Goal: Information Seeking & Learning: Check status

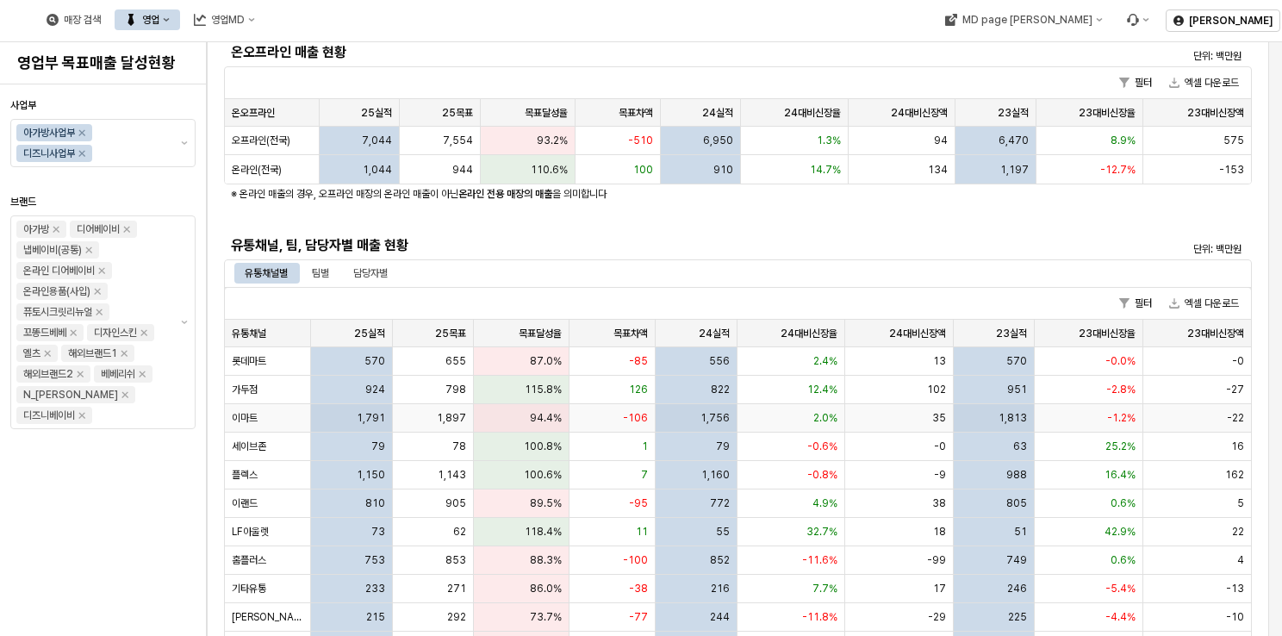
scroll to position [431, 0]
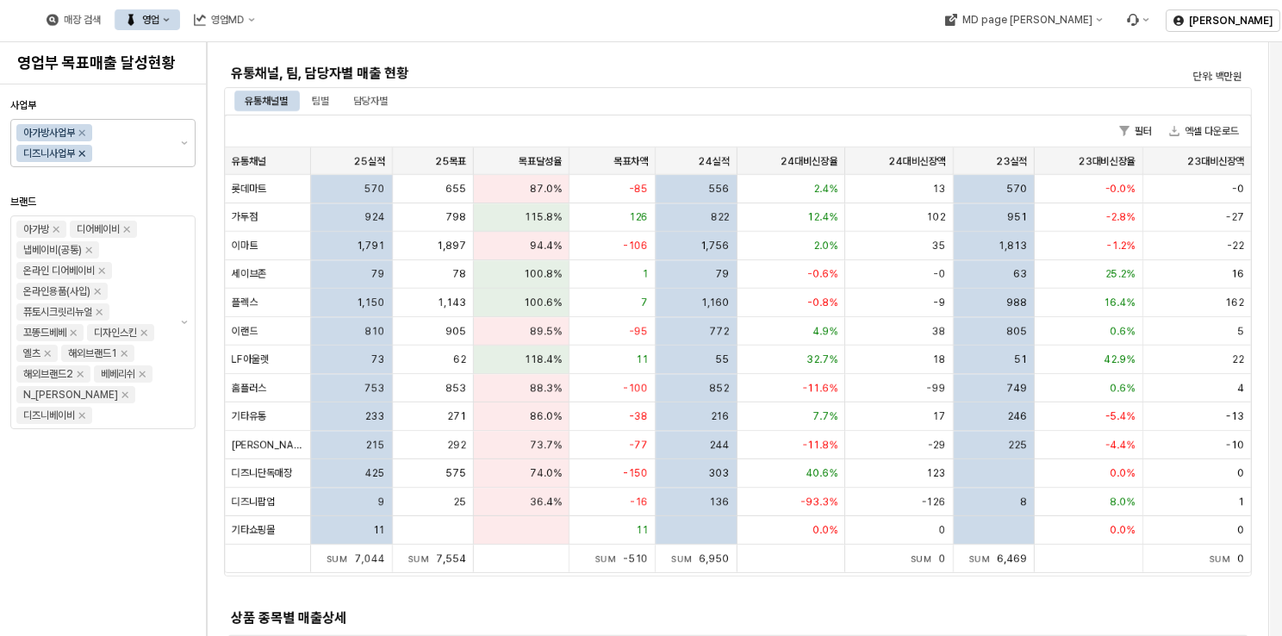
click at [86, 156] on icon "Remove 디즈니사업부" at bounding box center [82, 153] width 14 height 14
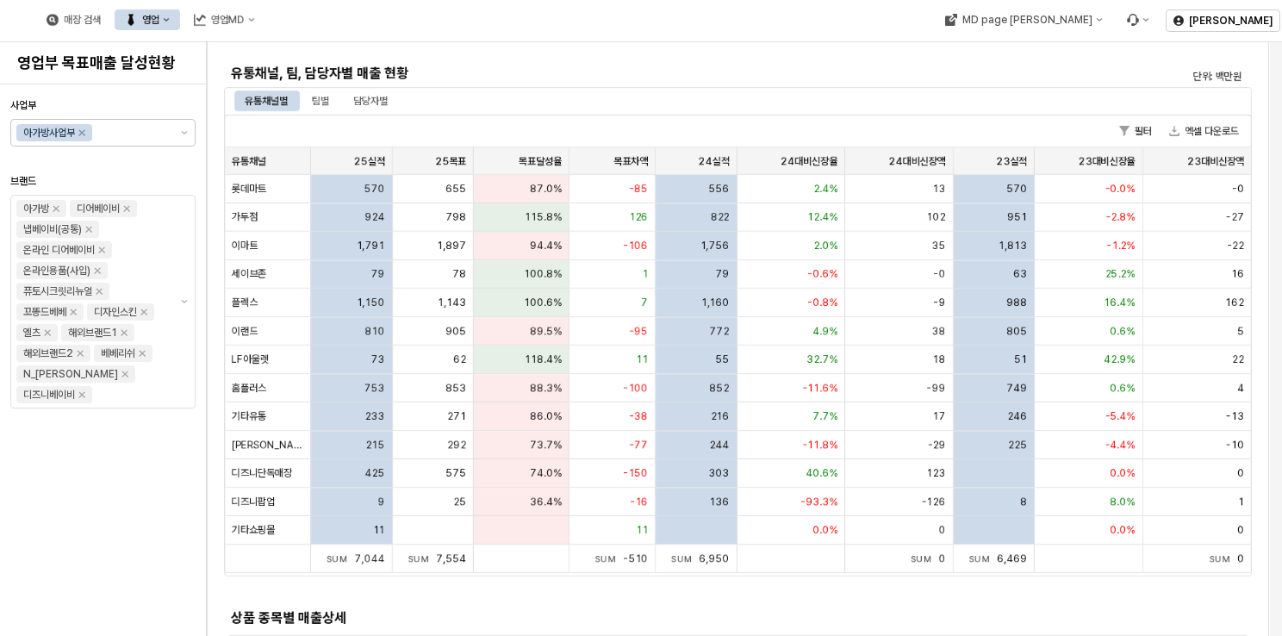
click at [777, 60] on div "유통채널, 팀, 담당자별 매출 현황" at bounding box center [609, 73] width 771 height 28
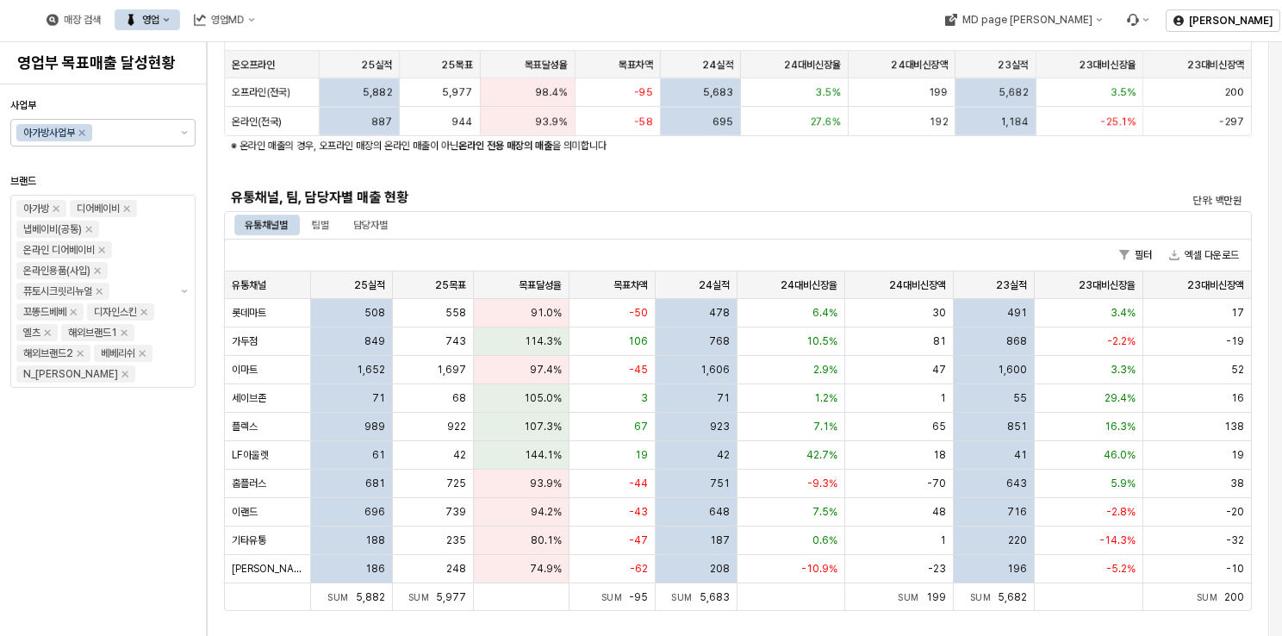
scroll to position [270, 0]
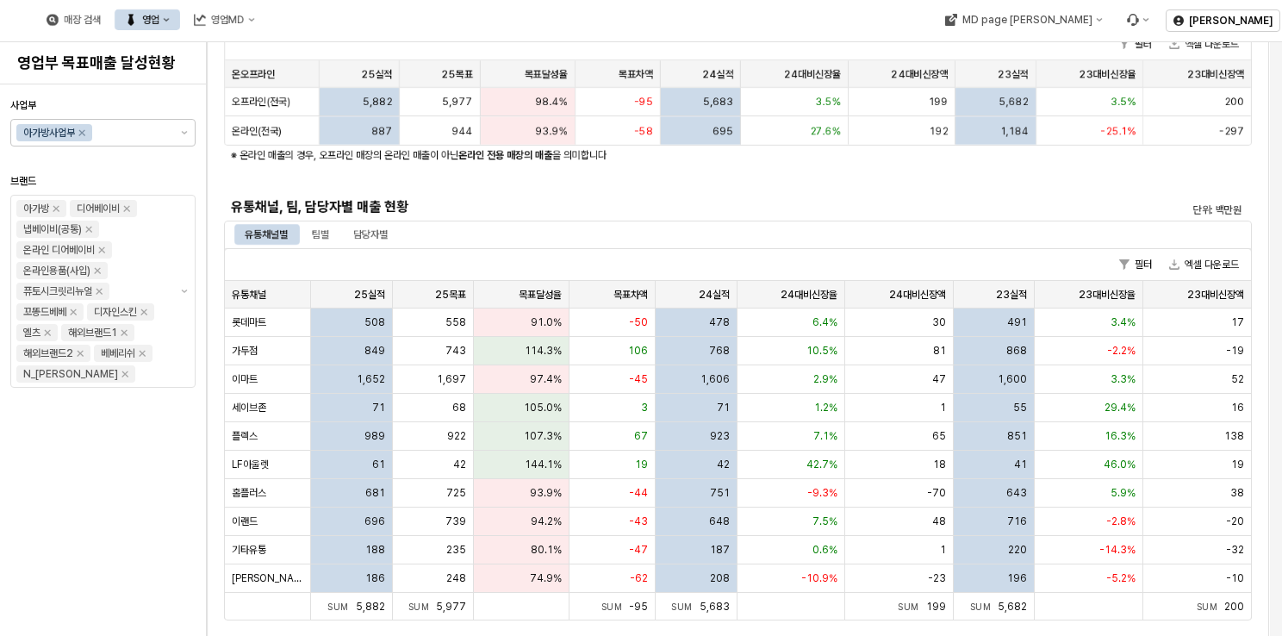
click at [741, 209] on h5 "유통채널, 팀, 담당자별 매출 현황" at bounding box center [609, 206] width 757 height 17
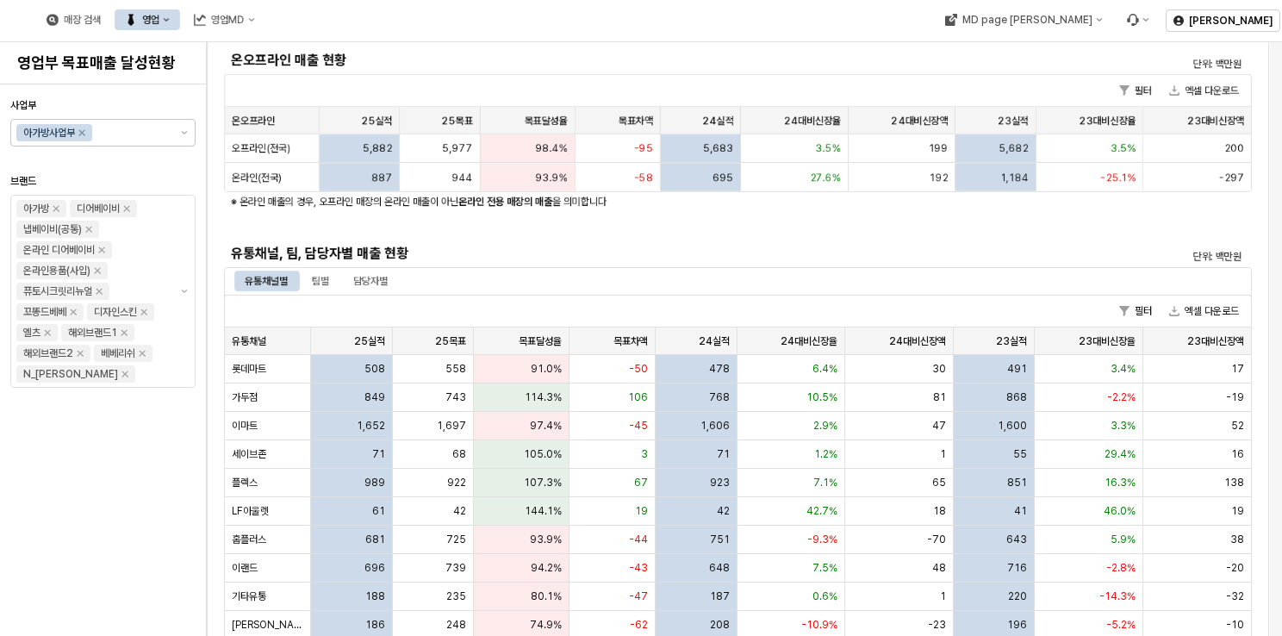
scroll to position [184, 0]
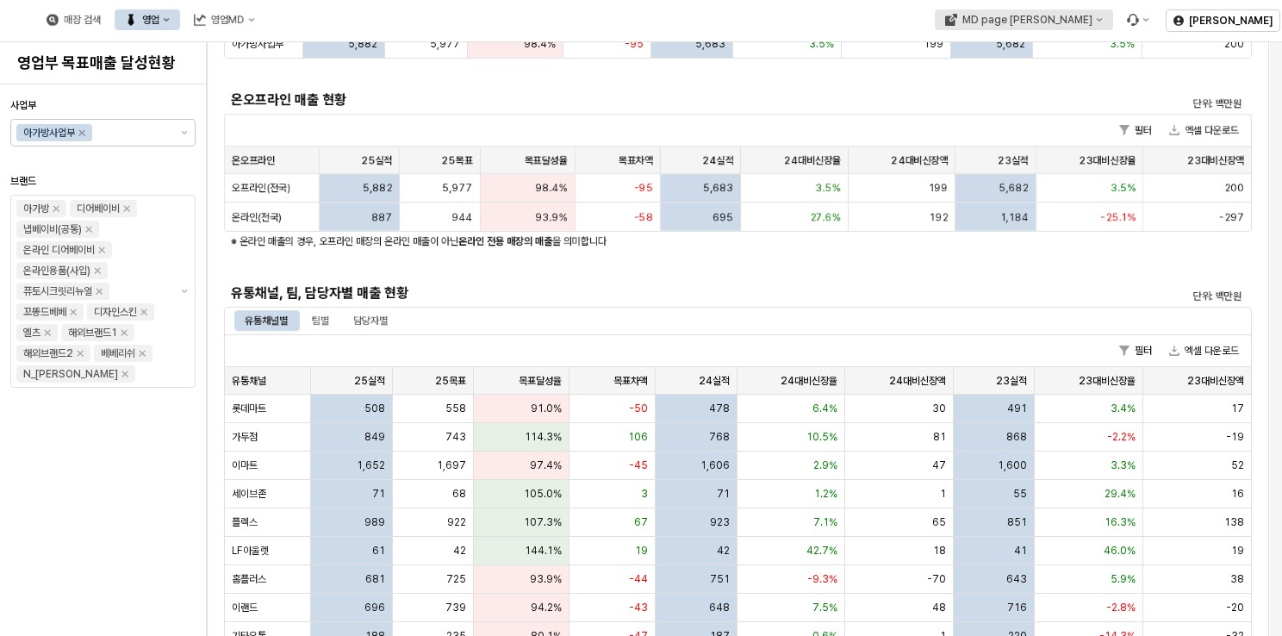
click at [1092, 16] on div "MD page [PERSON_NAME]" at bounding box center [1027, 20] width 130 height 12
click at [245, 16] on div "영업MD" at bounding box center [228, 20] width 34 height 12
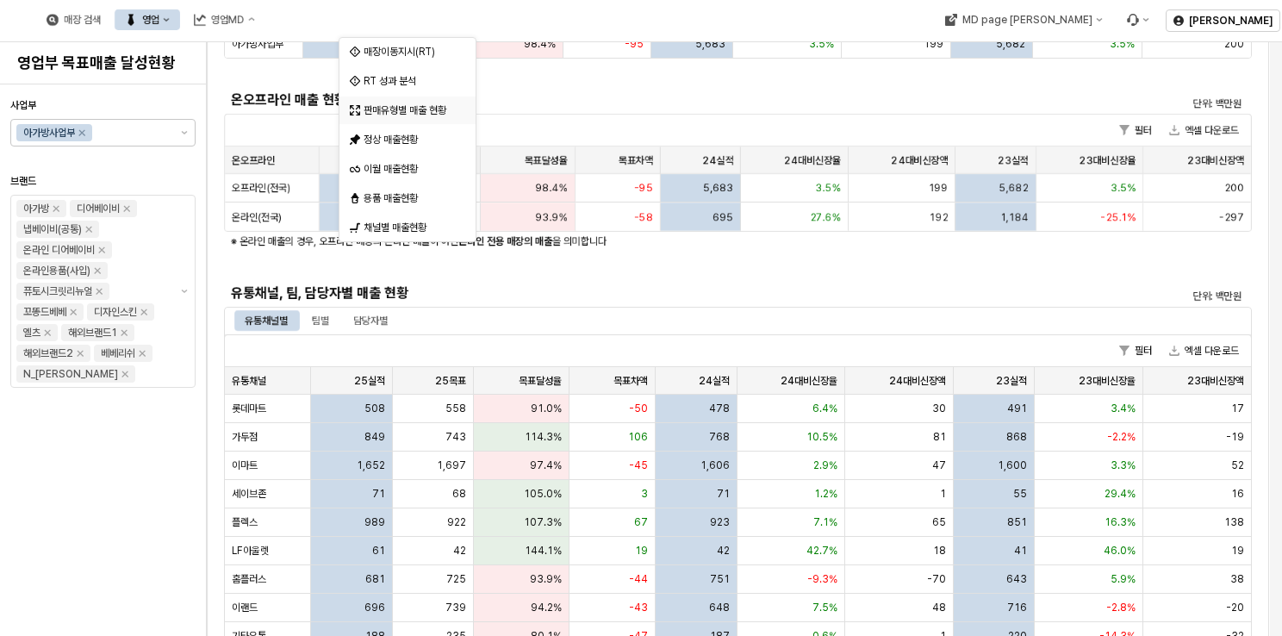
click at [411, 108] on div "판매유형별 매출 현황" at bounding box center [409, 110] width 91 height 14
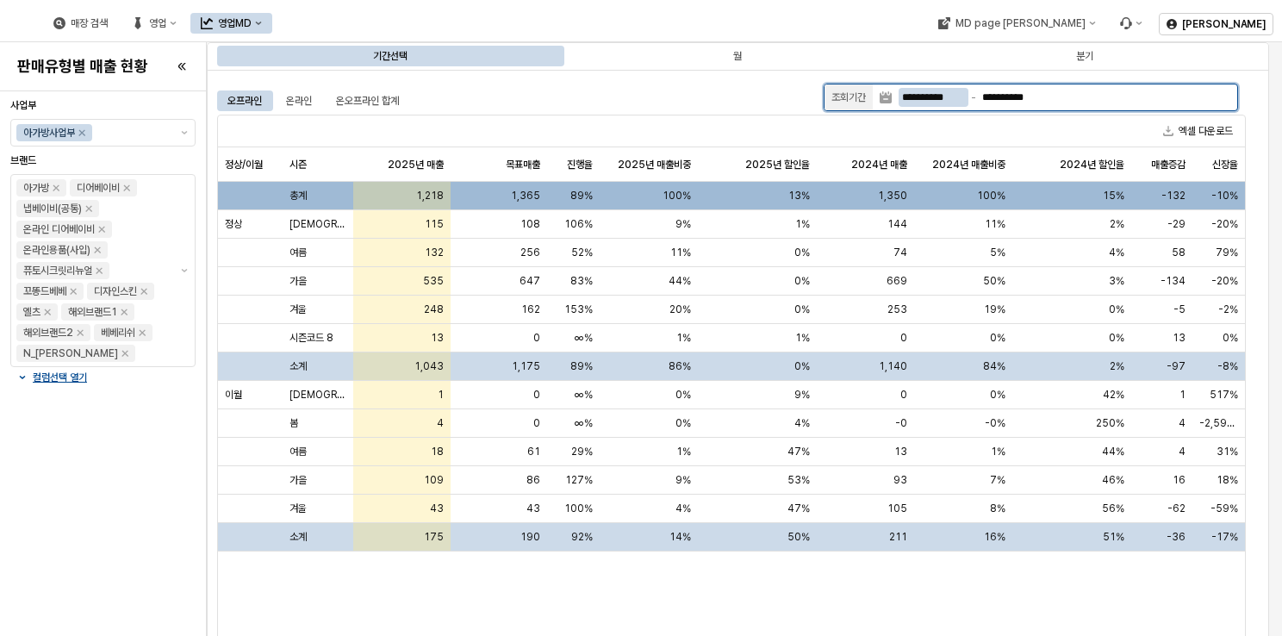
click at [951, 102] on input "**********" at bounding box center [934, 97] width 70 height 19
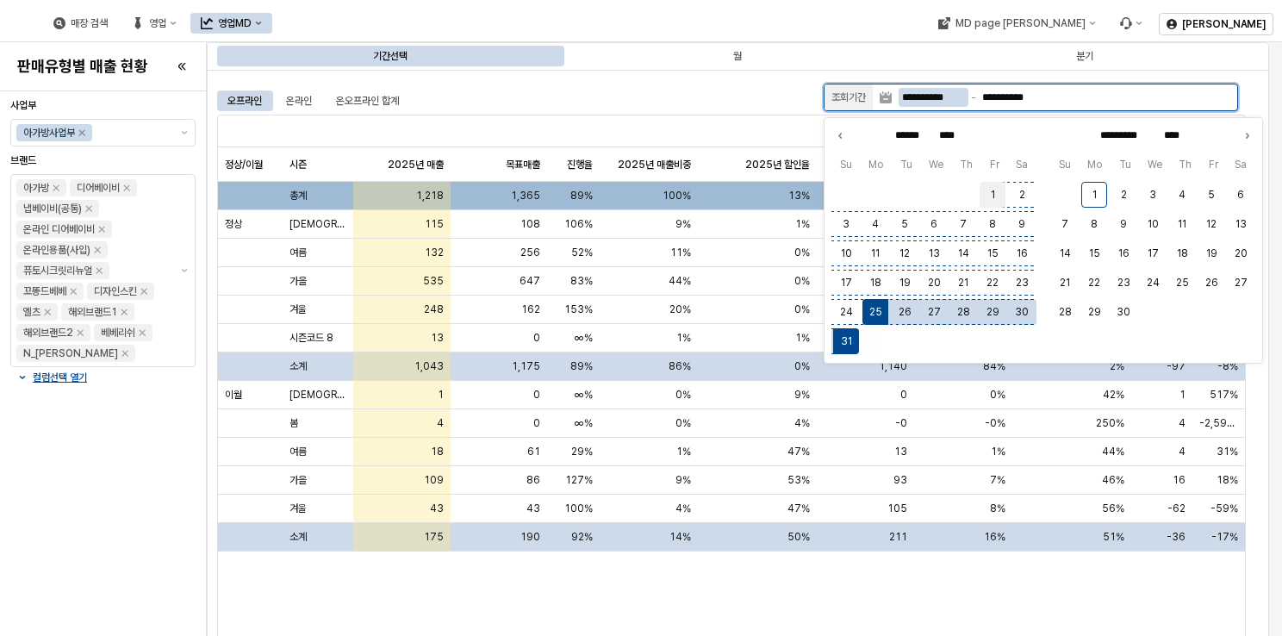
click at [996, 194] on button "1" at bounding box center [993, 195] width 26 height 26
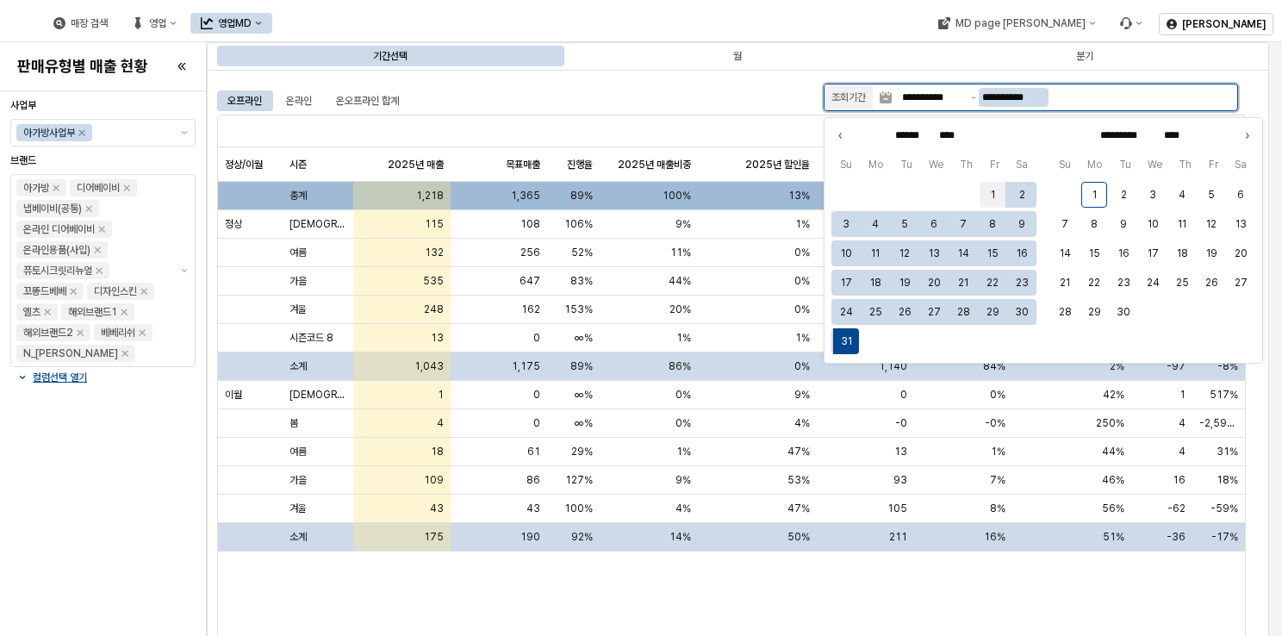
type input "**********"
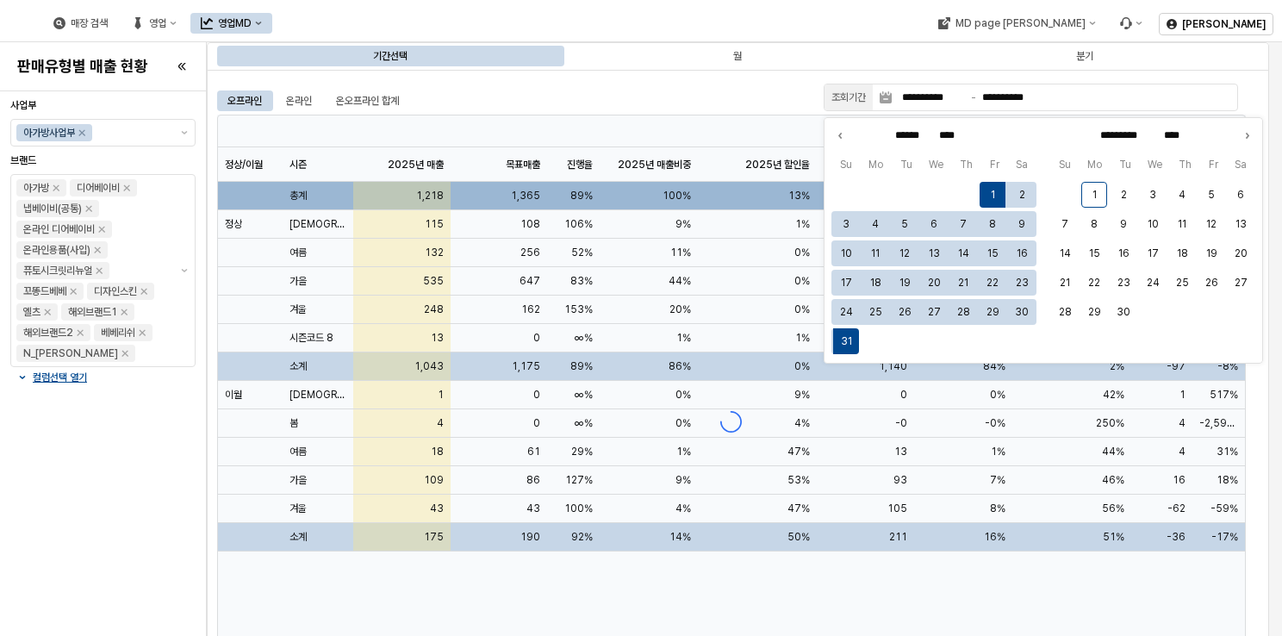
click at [690, 128] on div "App Frame" at bounding box center [731, 422] width 1029 height 614
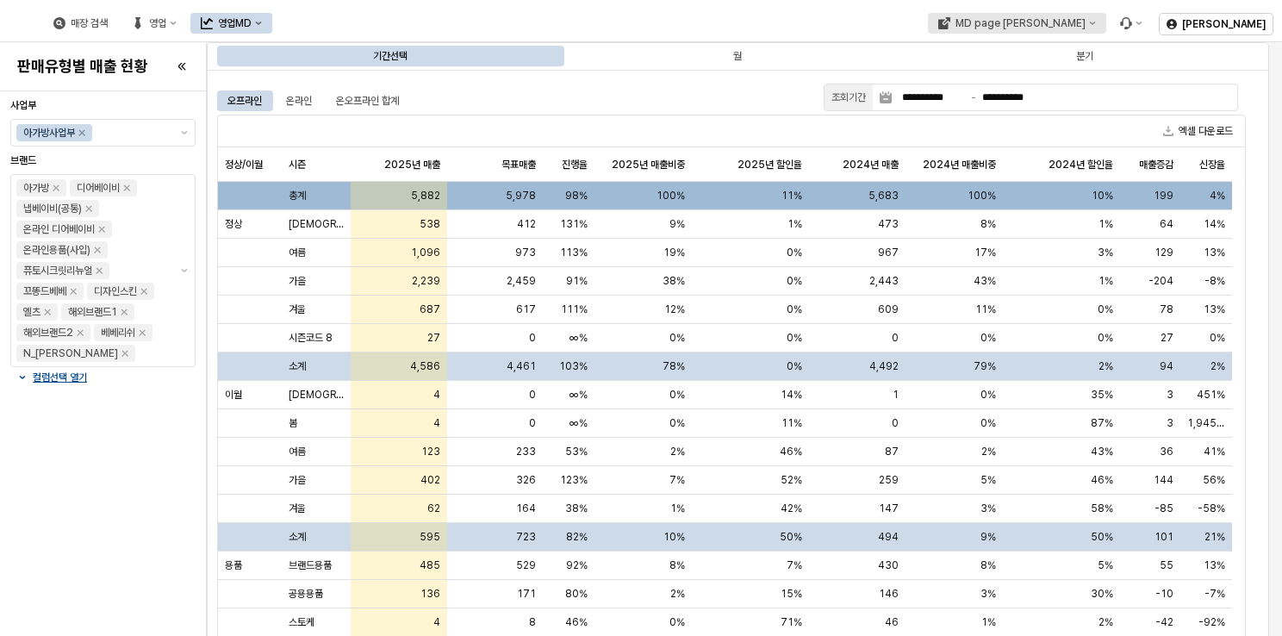
click at [1085, 17] on div "MD page [PERSON_NAME]" at bounding box center [1020, 23] width 130 height 12
click at [1099, 86] on div "아가방" at bounding box center [1102, 85] width 105 height 14
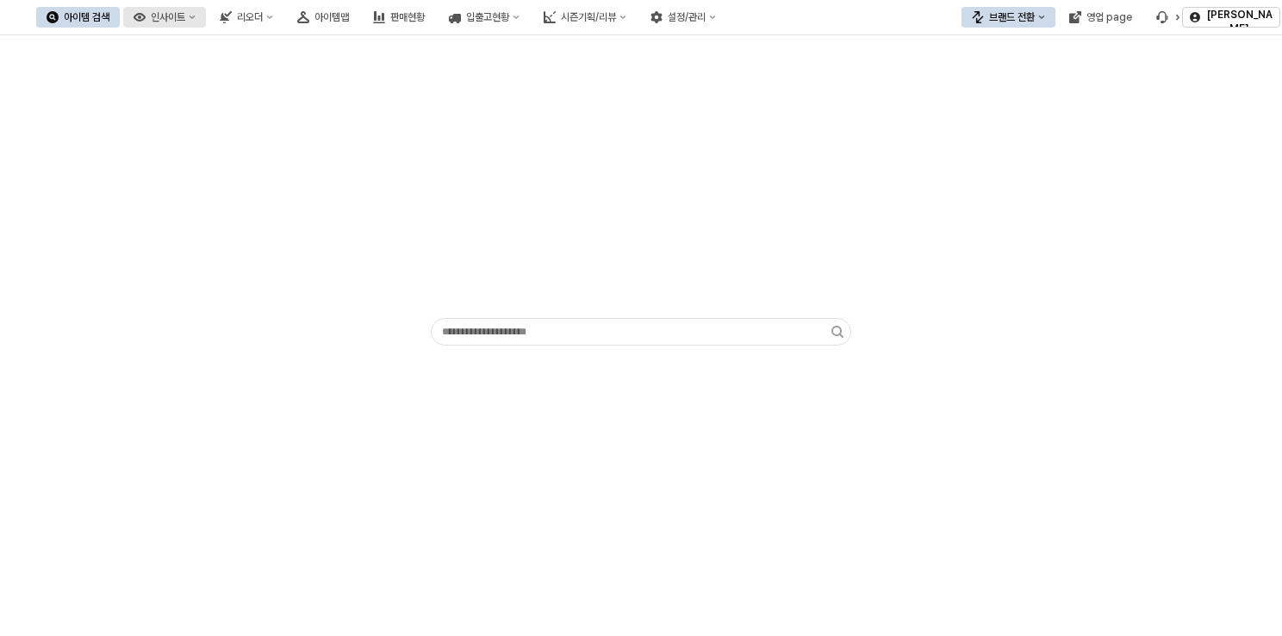
click at [185, 13] on div "인사이트" at bounding box center [168, 17] width 34 height 12
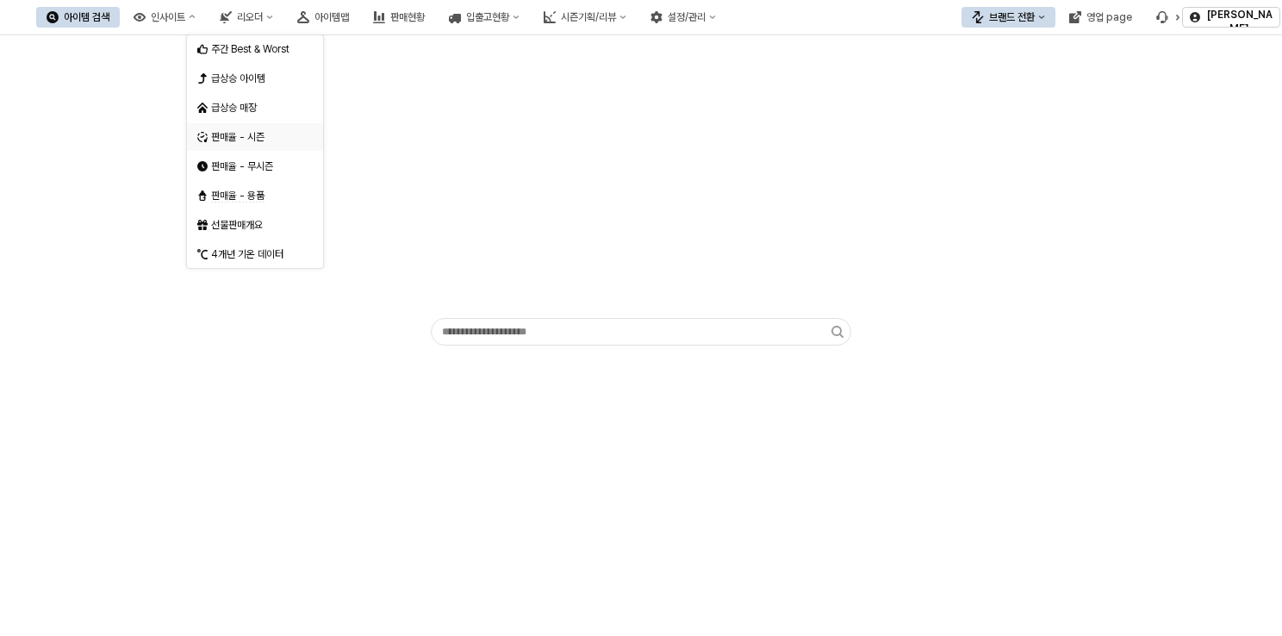
click at [267, 139] on div "판매율 - 시즌" at bounding box center [256, 137] width 91 height 14
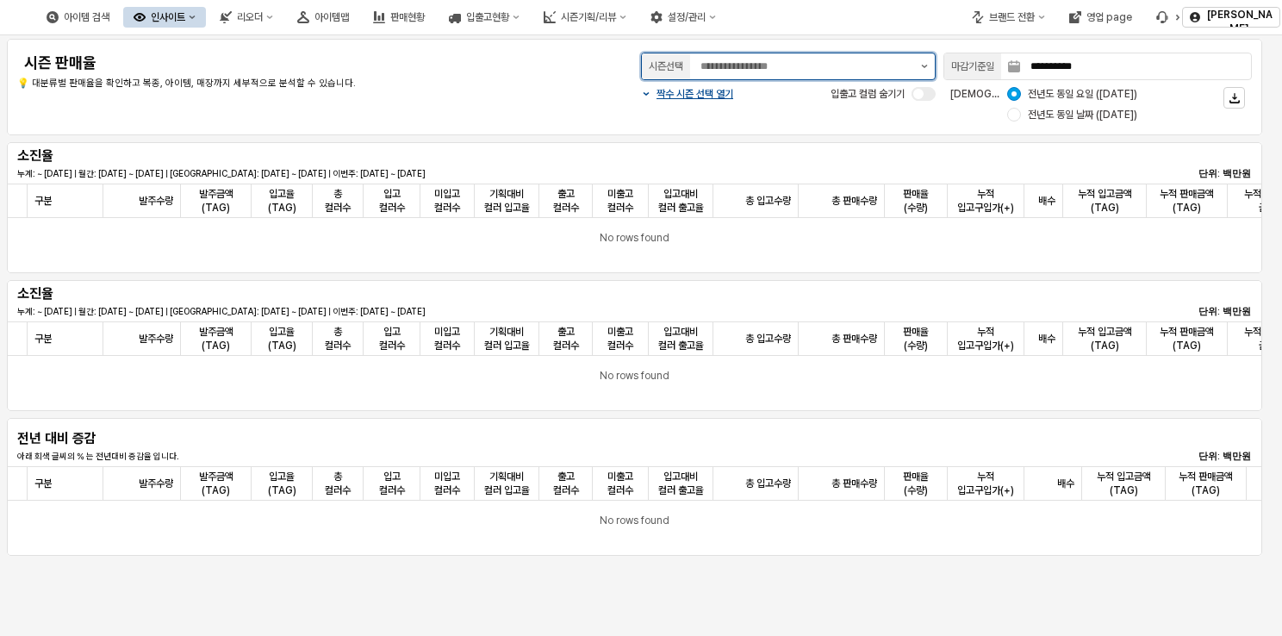
click at [918, 72] on button "제안 사항 표시" at bounding box center [924, 66] width 21 height 26
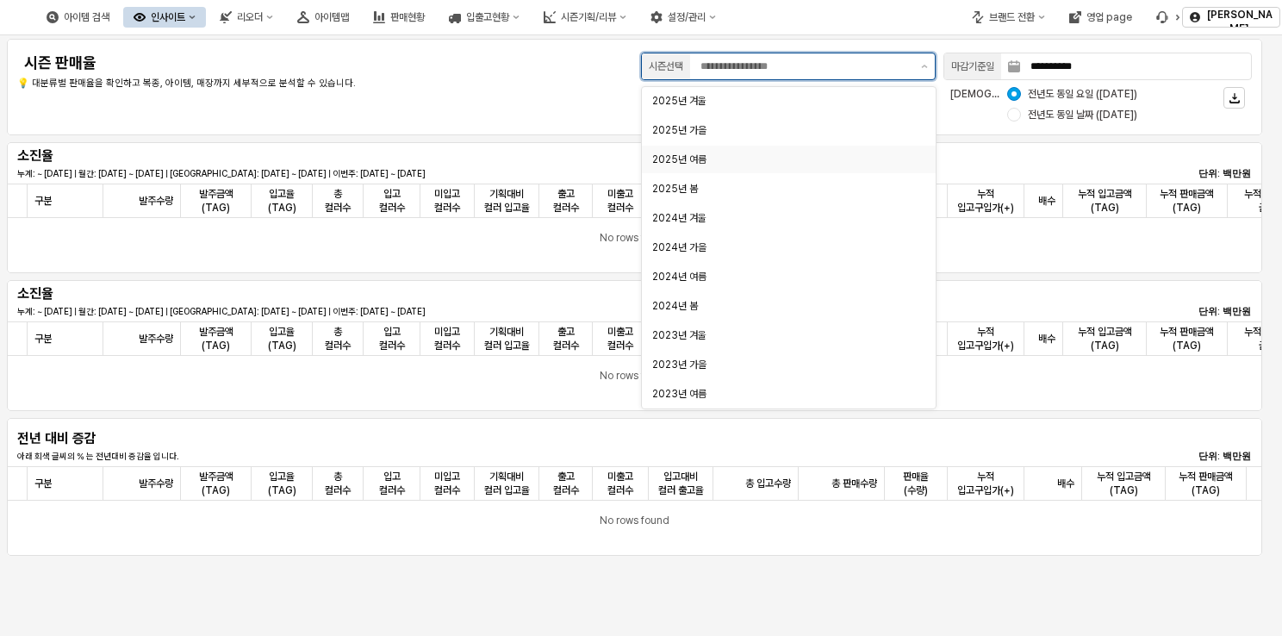
click at [754, 167] on div "2025년 여름" at bounding box center [783, 159] width 263 height 17
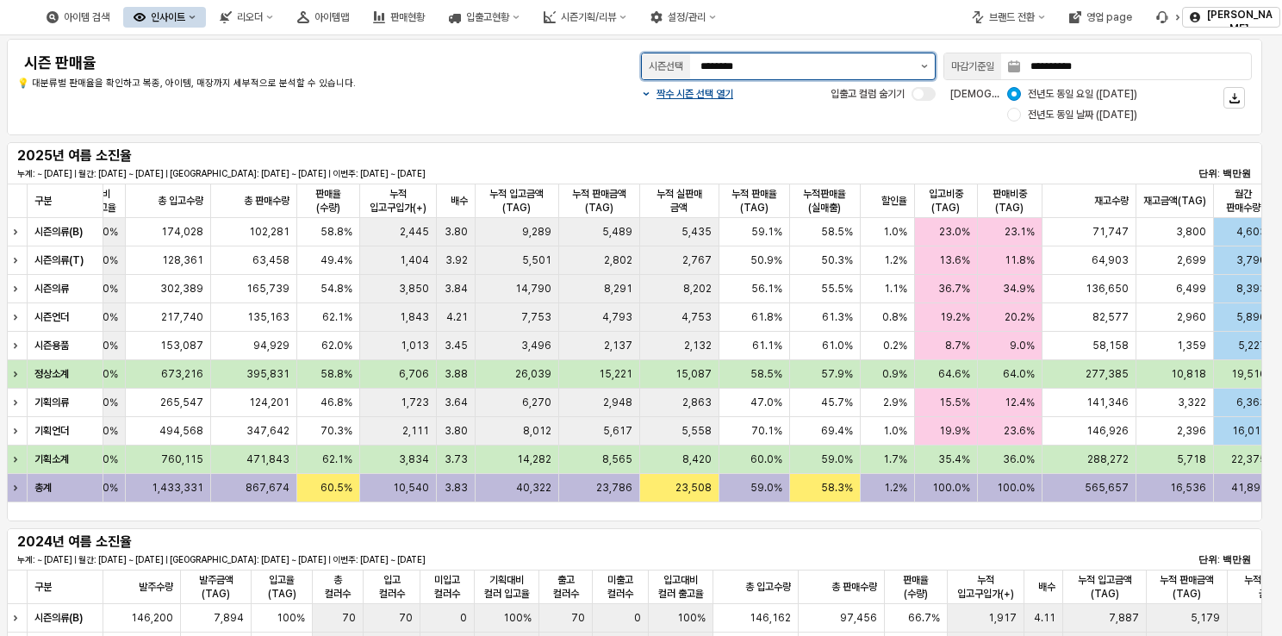
click at [922, 61] on button "제안 사항 표시" at bounding box center [924, 66] width 21 height 26
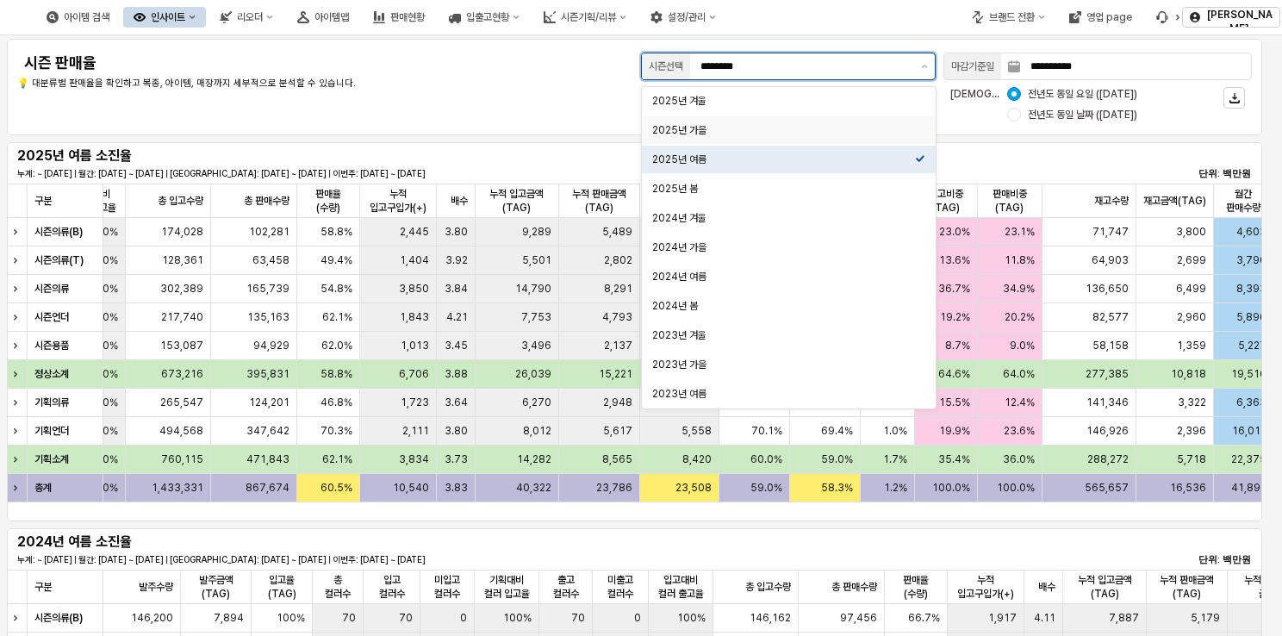
click at [776, 134] on div "2025년 가을" at bounding box center [783, 130] width 263 height 14
type input "********"
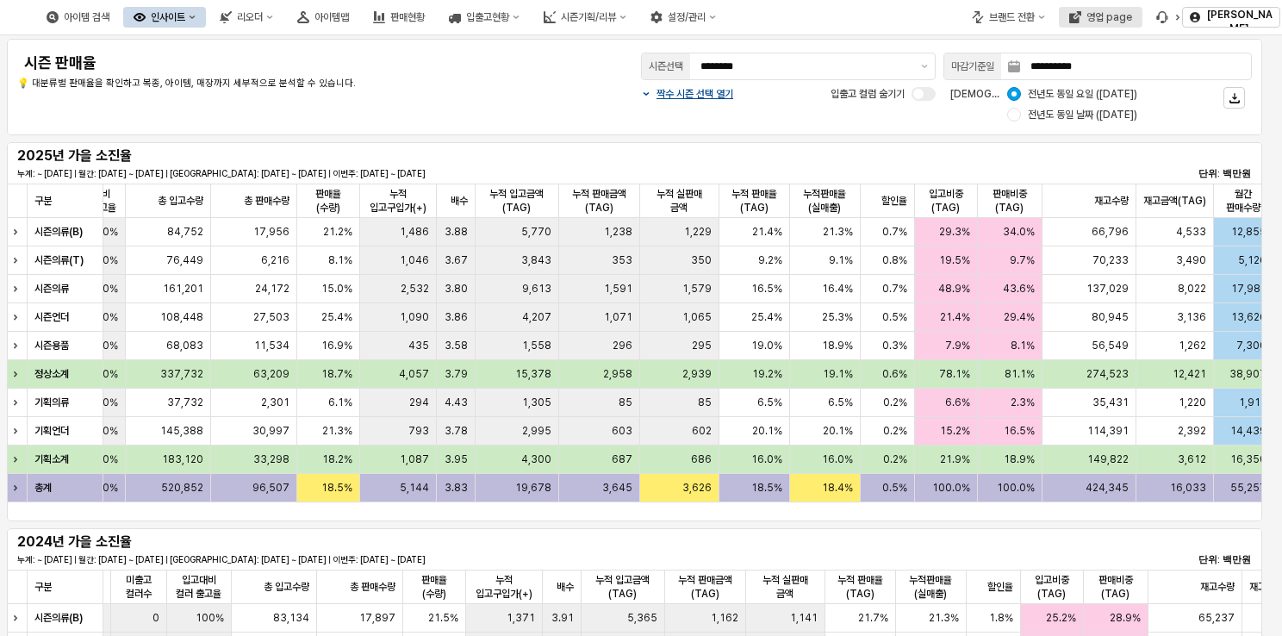
click at [1104, 17] on div "영업 page" at bounding box center [1110, 17] width 46 height 12
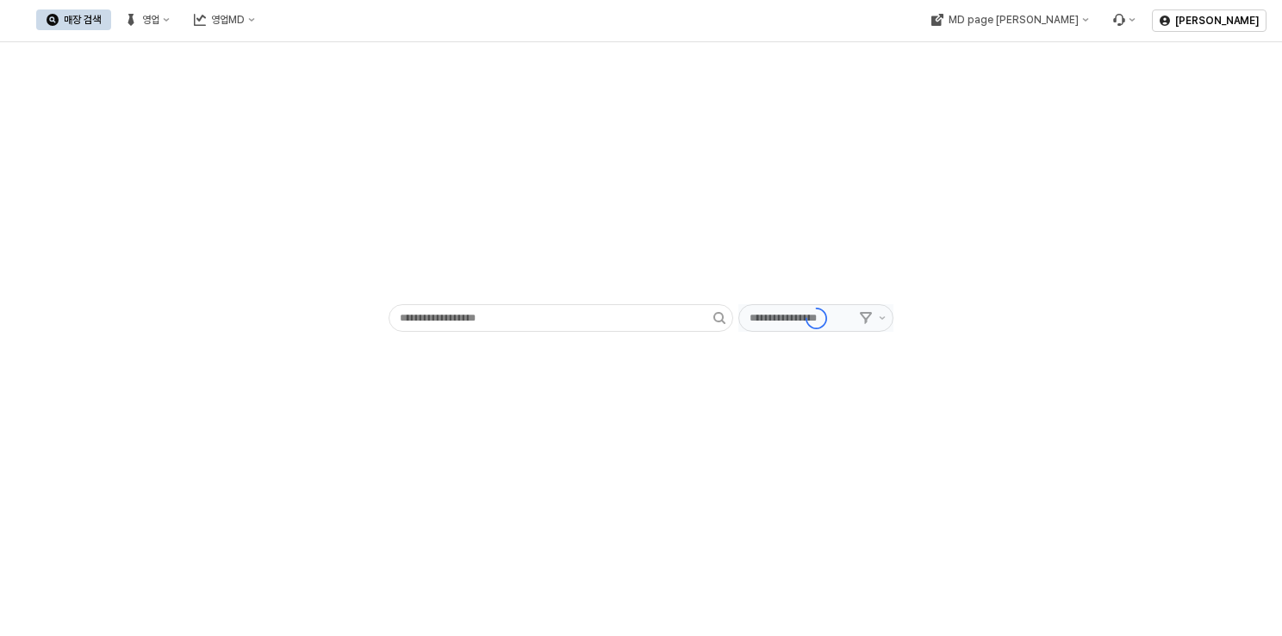
type input "******"
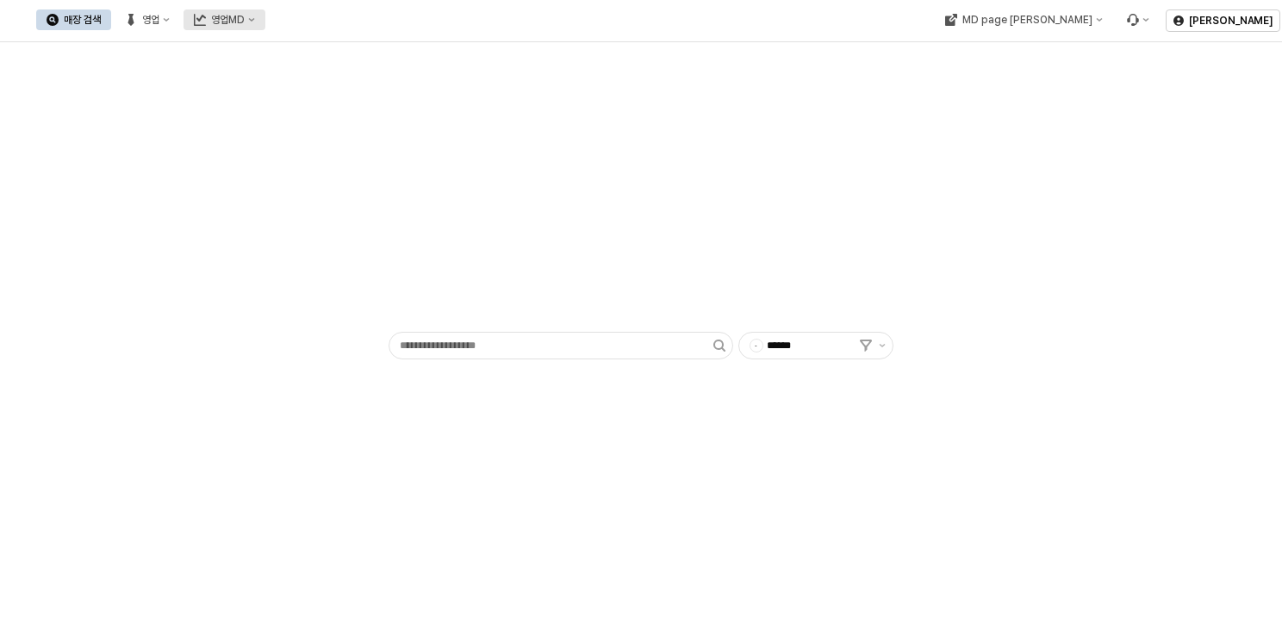
click at [245, 22] on div "영업MD" at bounding box center [228, 20] width 34 height 12
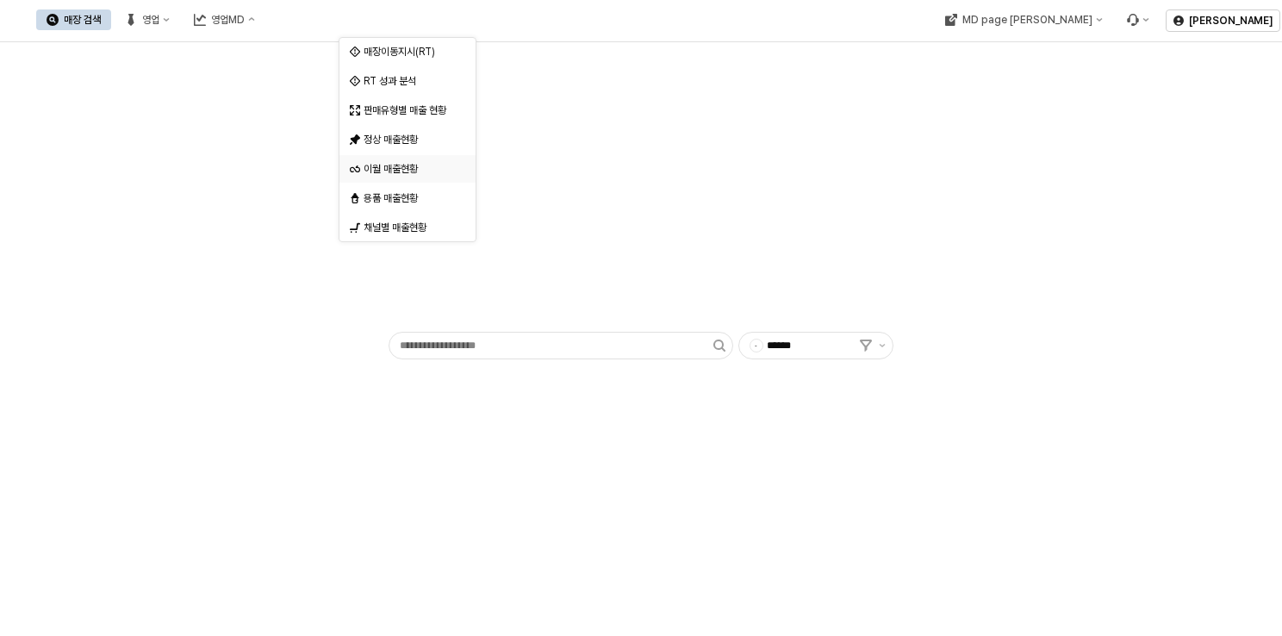
click at [423, 166] on div "이월 매출현황" at bounding box center [409, 169] width 91 height 14
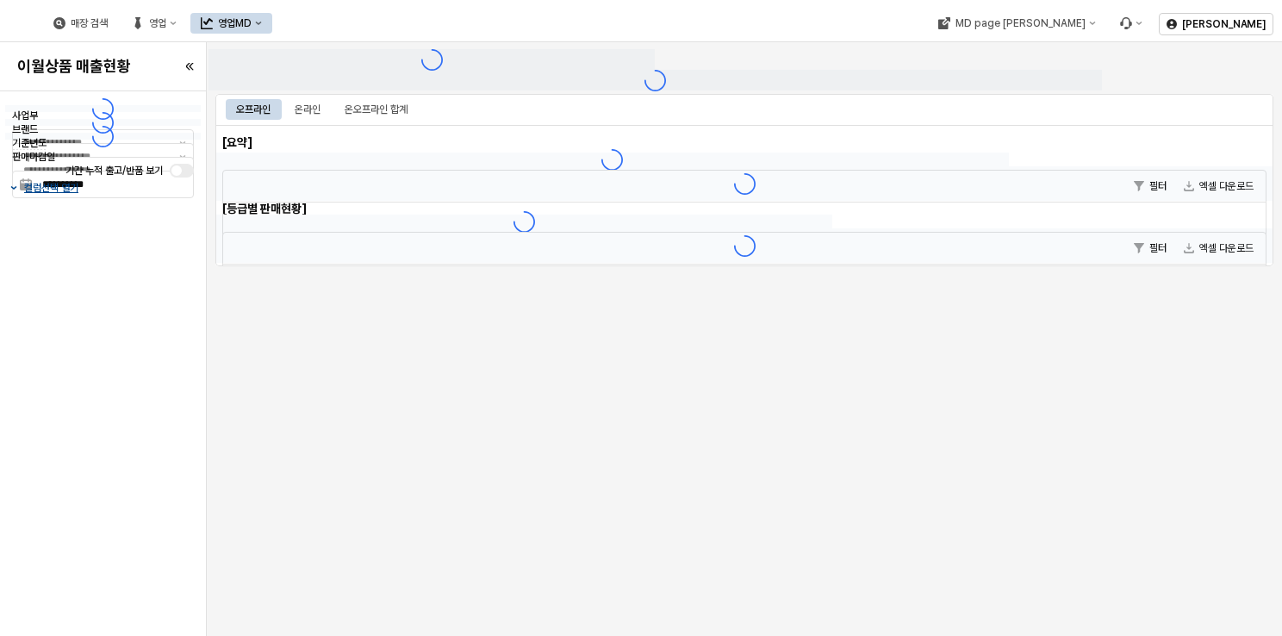
type input "******"
type input "***"
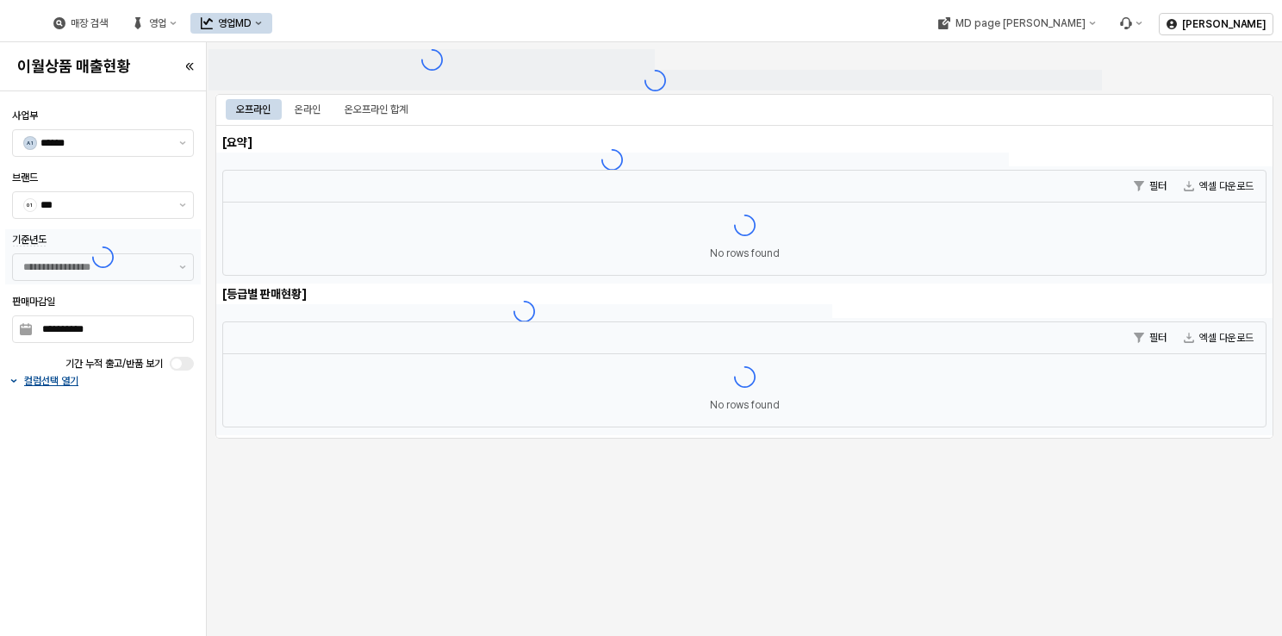
type input "**********"
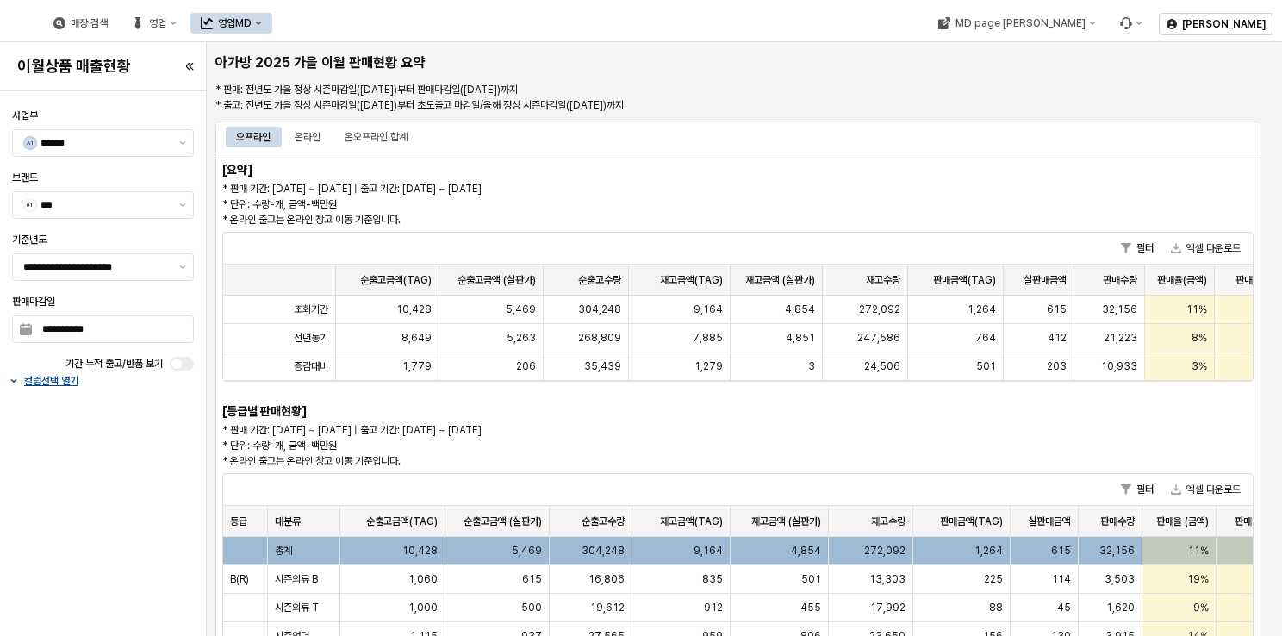
click at [308, 119] on div "오프라인 온라인 온오프라인 합계 [요약] * 판매 기간: [DATE] ~ [DATE] | 출고 기간: [DATE] ~ [DATE] * 단위: …" at bounding box center [738, 621] width 1059 height 1006
click at [308, 137] on div "온라인" at bounding box center [308, 137] width 26 height 21
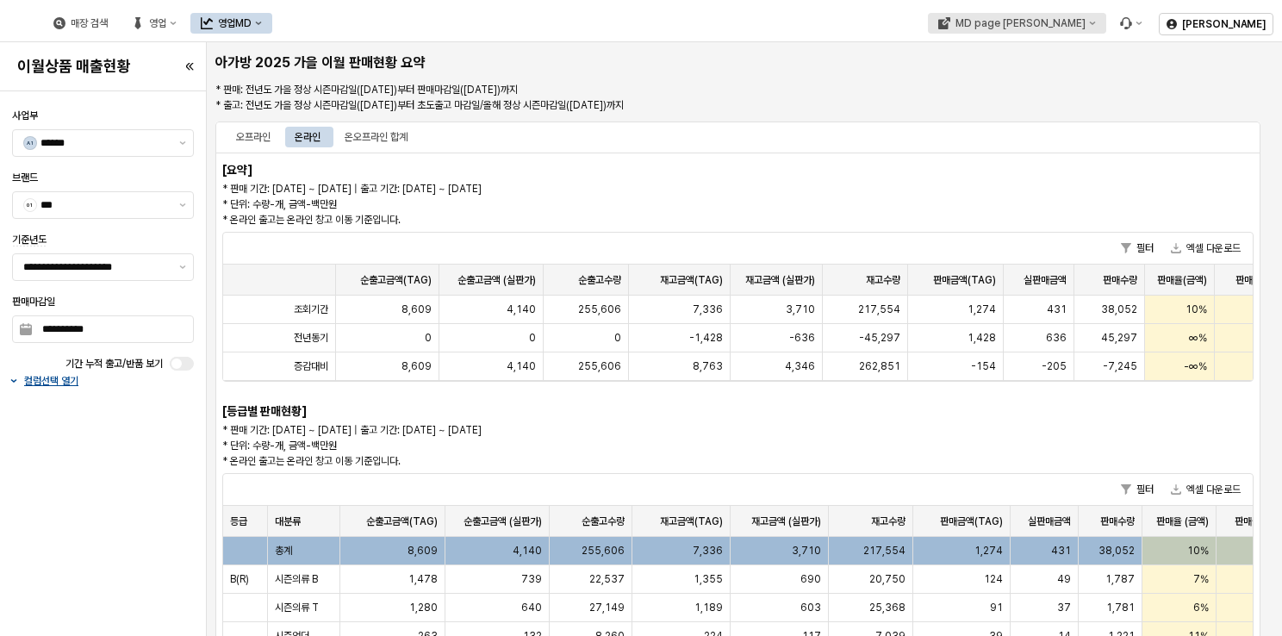
click at [1106, 16] on button "MD page [PERSON_NAME]" at bounding box center [1016, 23] width 178 height 21
click at [1085, 78] on div "아가방" at bounding box center [1102, 85] width 105 height 14
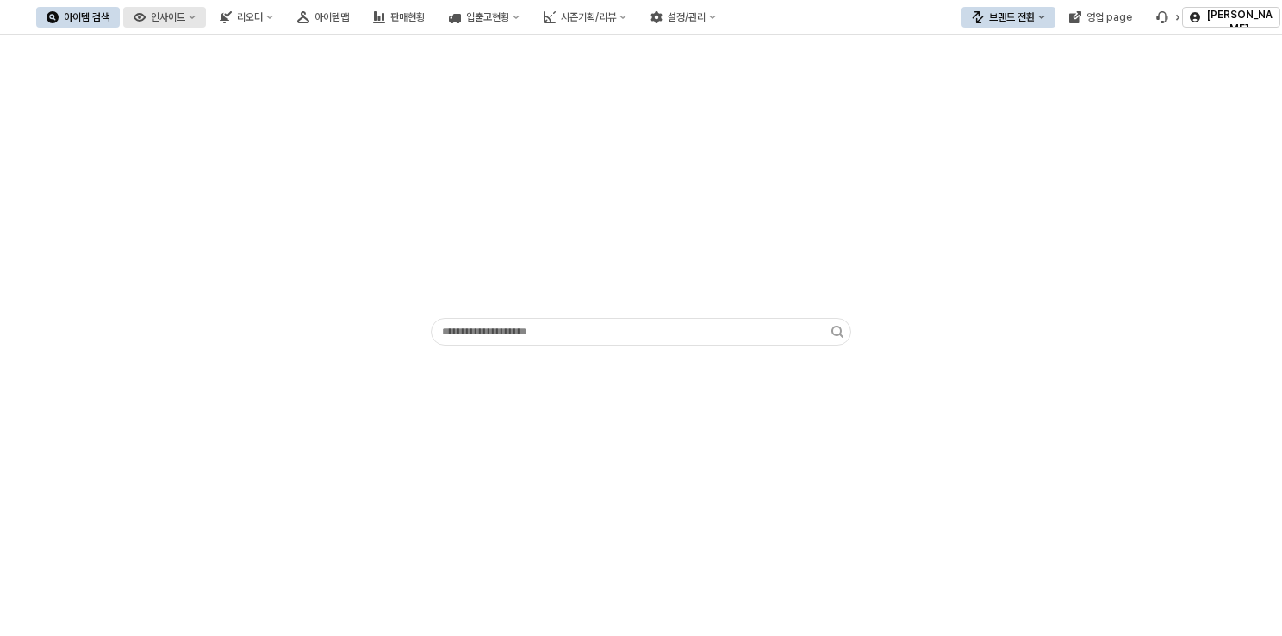
click at [185, 12] on div "인사이트" at bounding box center [168, 17] width 34 height 12
click at [1115, 21] on div "영업 page" at bounding box center [1110, 17] width 46 height 12
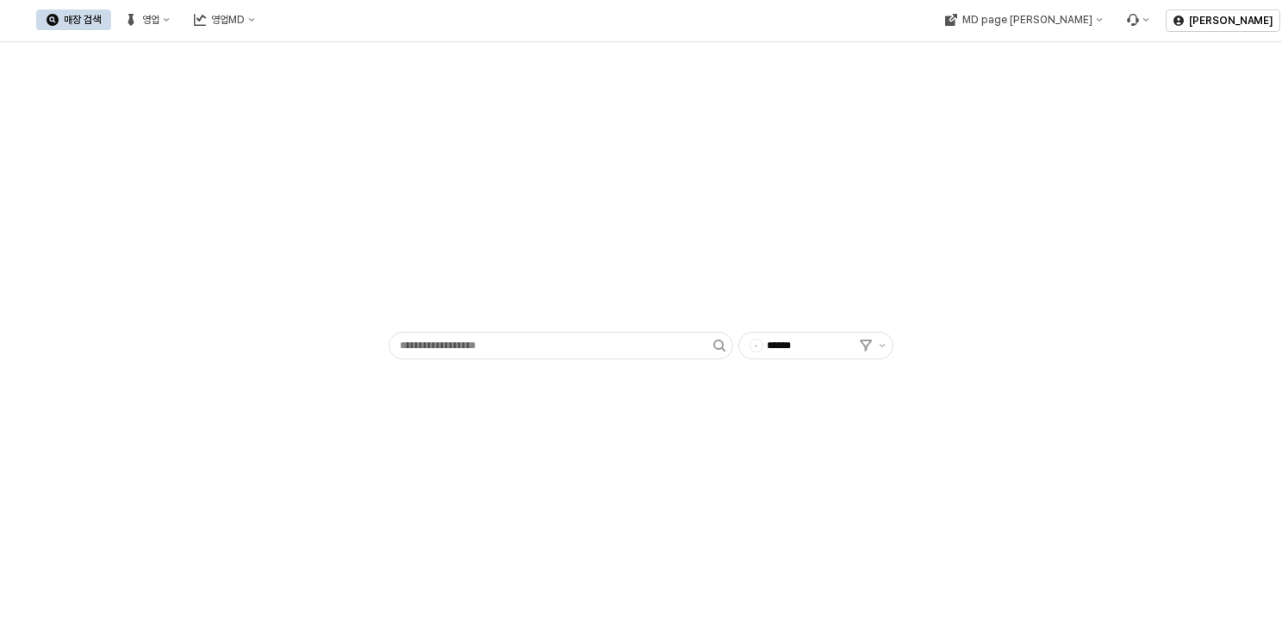
type input "******"
click at [159, 23] on div "영업" at bounding box center [150, 20] width 17 height 12
click at [328, 57] on div "목표매출 달성현황" at bounding box center [339, 52] width 91 height 14
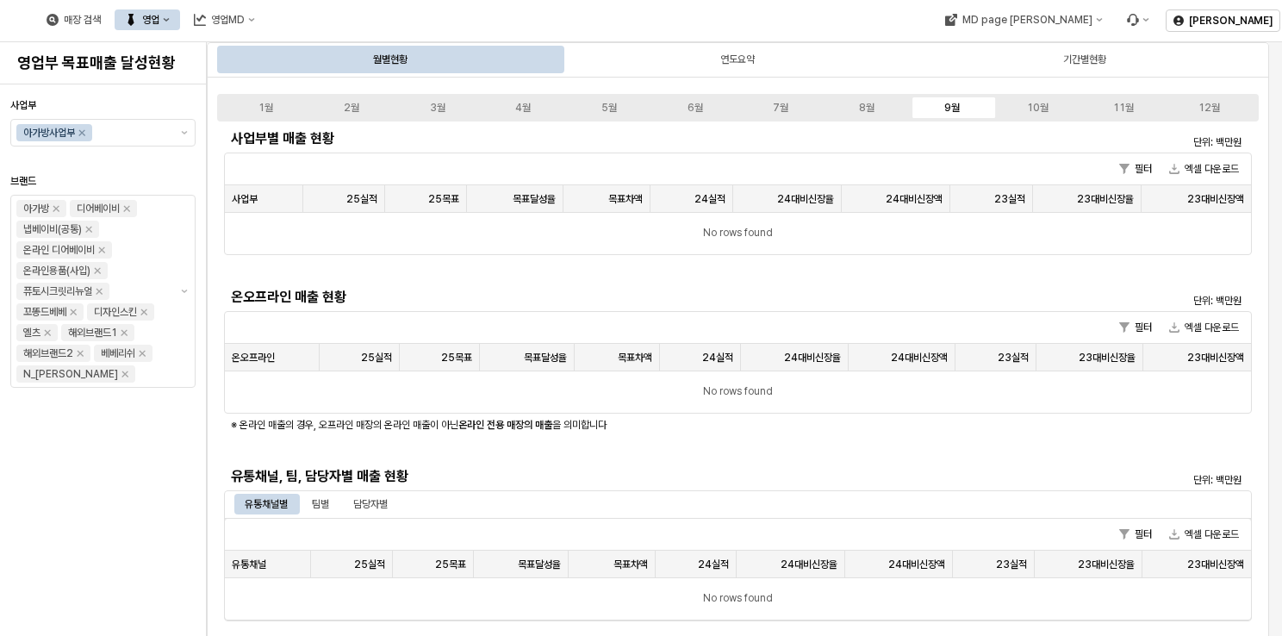
click at [874, 95] on div "1월 2월 3월 4월 5월 6월 7월 8월 9월 10월 11월 12월" at bounding box center [738, 108] width 1042 height 28
click at [869, 109] on div "8월" at bounding box center [867, 108] width 16 height 12
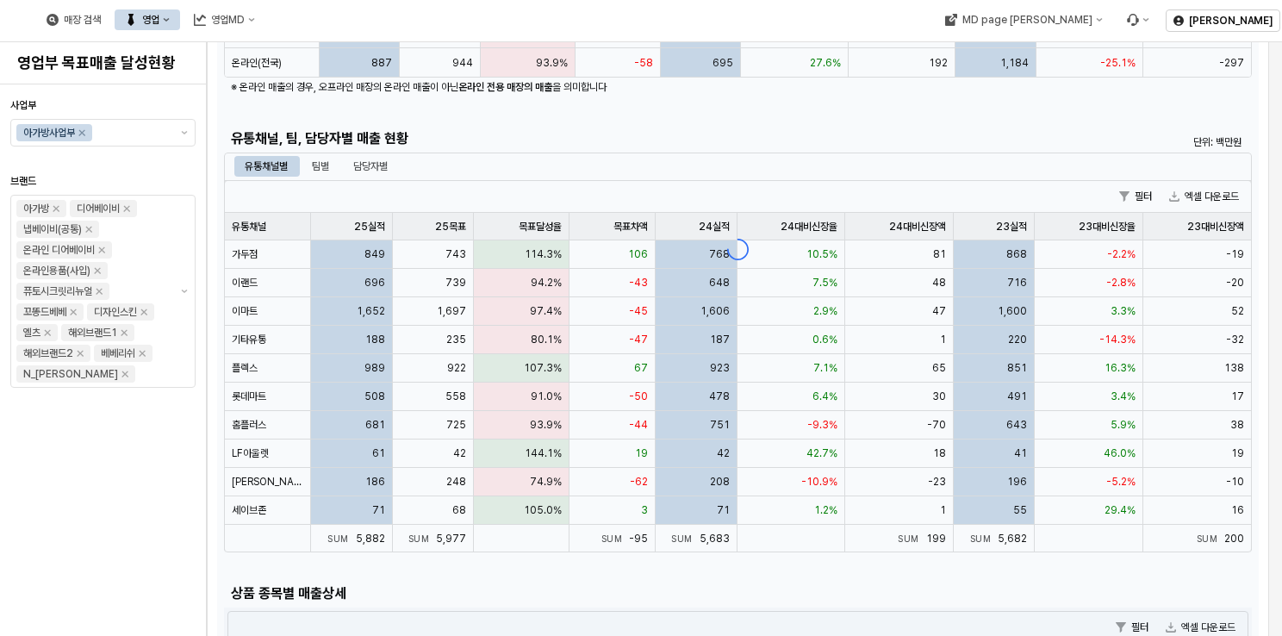
scroll to position [345, 0]
